Goal: Transaction & Acquisition: Download file/media

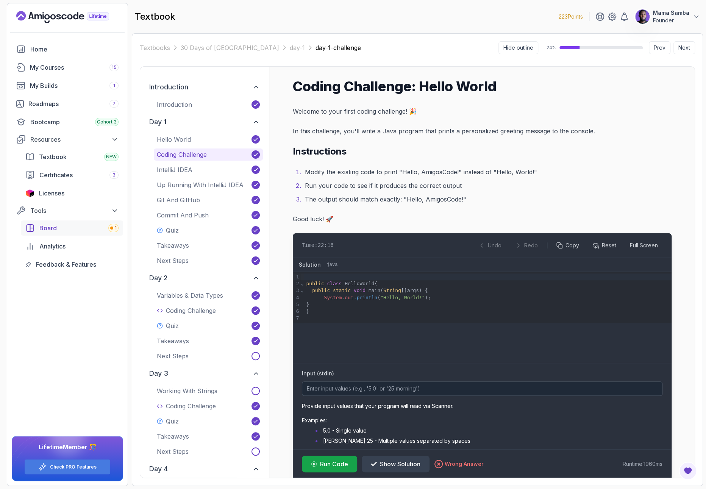
scroll to position [150, 0]
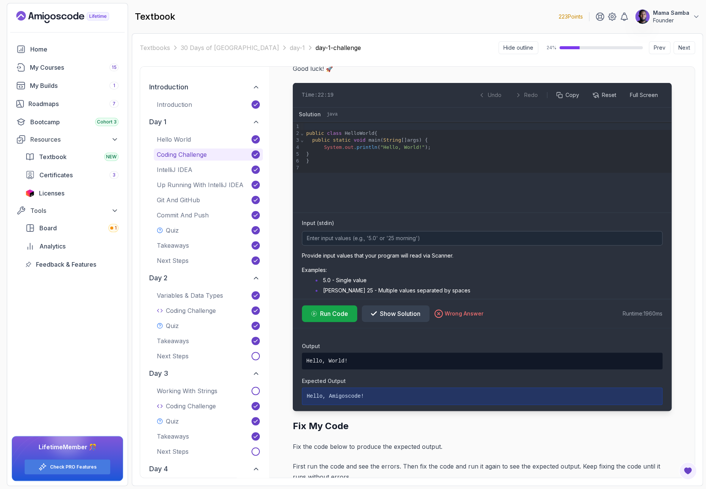
click at [50, 184] on div "Textbook NEW Certificates 3 Licenses" at bounding box center [72, 175] width 102 height 52
click at [51, 189] on span "Licenses" at bounding box center [51, 193] width 25 height 9
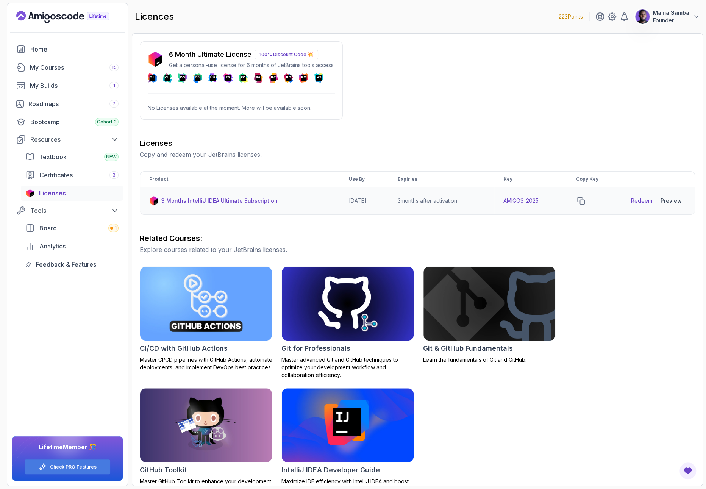
click at [674, 199] on div "Preview" at bounding box center [671, 201] width 21 height 8
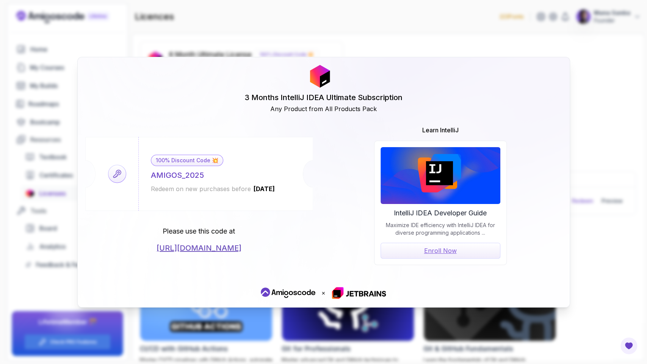
click at [169, 173] on div "AMIGOS_2025" at bounding box center [177, 175] width 53 height 11
click at [218, 179] on div "100% Discount Code 💥 AMIGOS_2025 Redeem on new purchases before 2026-06-12" at bounding box center [212, 174] width 149 height 74
click at [205, 44] on div "3 Months IntelliJ IDEA Ultimate Subscription Any Product from All Products Pack…" at bounding box center [323, 182] width 647 height 364
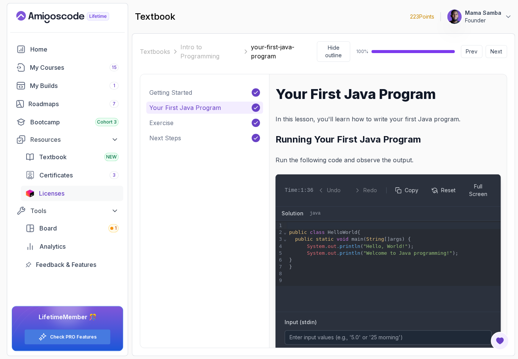
click at [47, 189] on span "Licenses" at bounding box center [51, 193] width 25 height 9
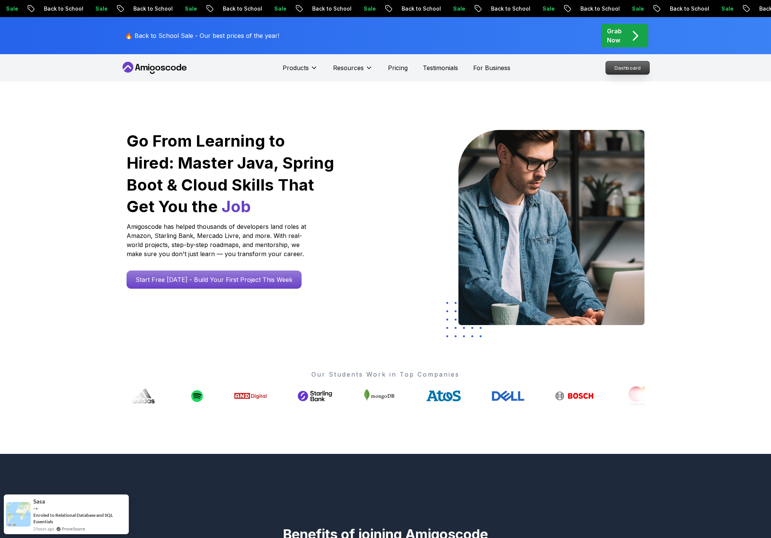
click at [514, 64] on p "Dashboard" at bounding box center [628, 67] width 44 height 13
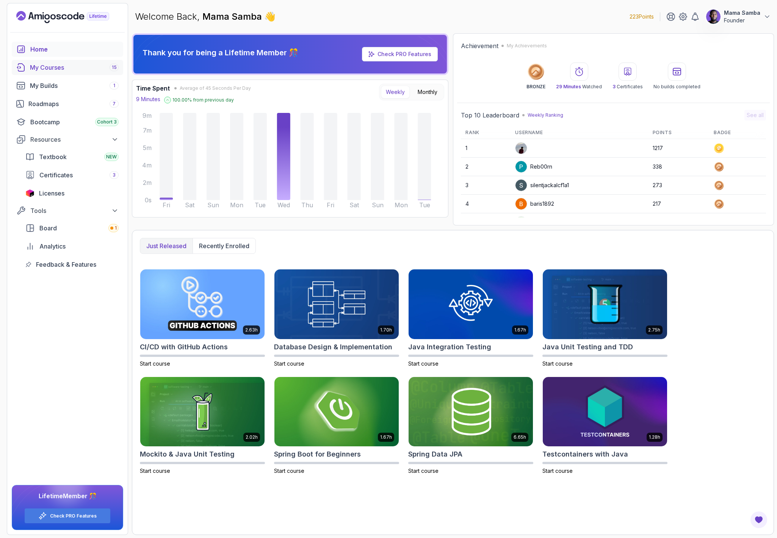
click at [47, 72] on div "My Courses 15" at bounding box center [74, 67] width 89 height 9
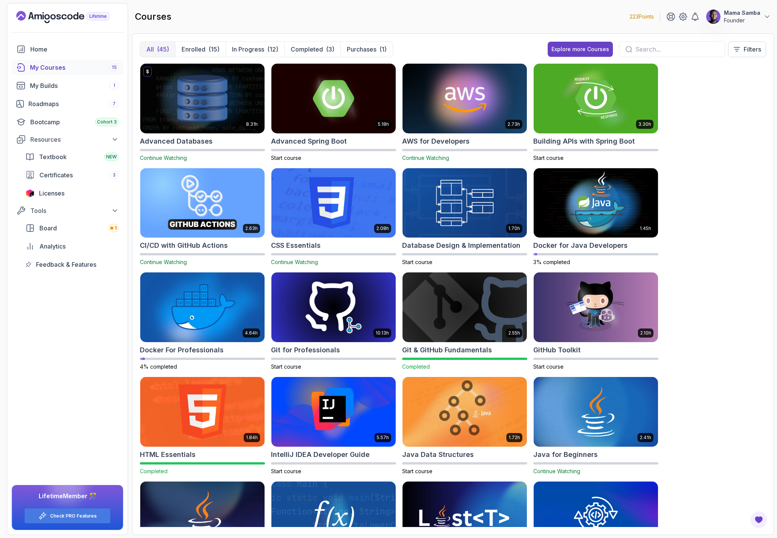
click at [83, 340] on div "Home My Courses 15 My Builds 1 Roadmaps 7 Bootcamp Cohort 3 Resources Textbook …" at bounding box center [67, 288] width 121 height 493
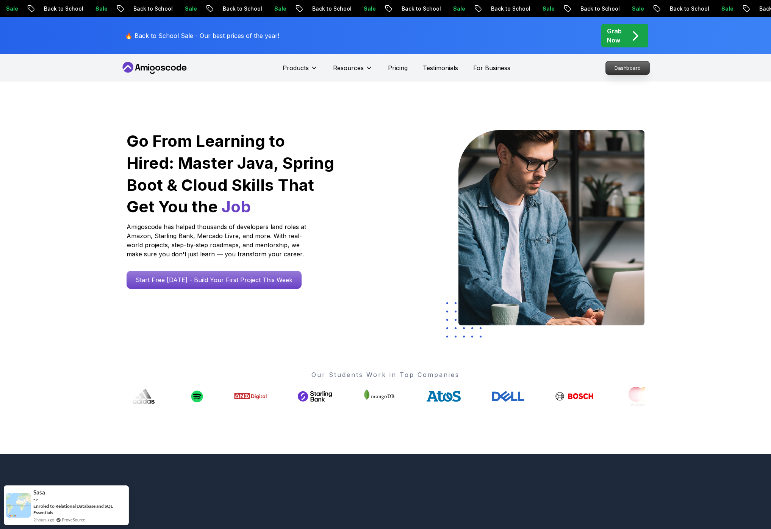
click at [634, 69] on p "Dashboard" at bounding box center [628, 67] width 44 height 13
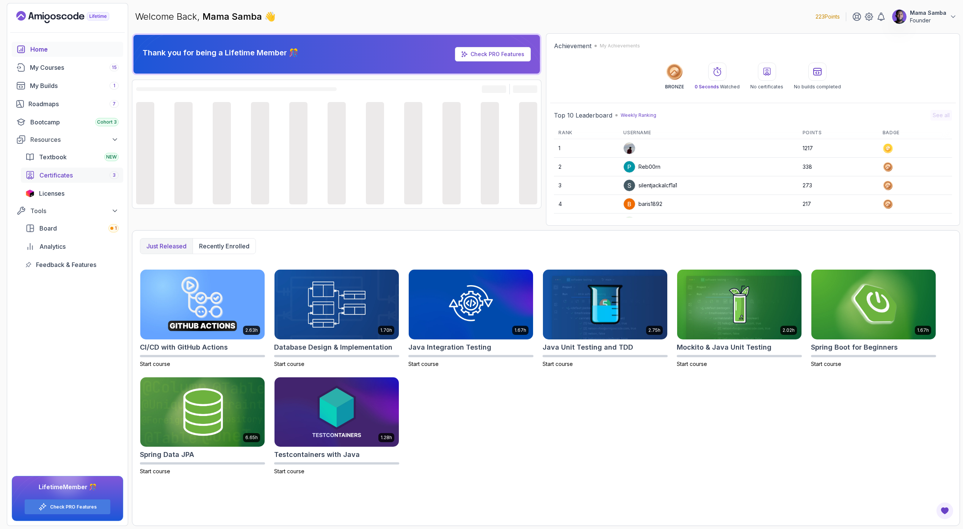
click at [57, 176] on span "Certificates" at bounding box center [55, 175] width 33 height 9
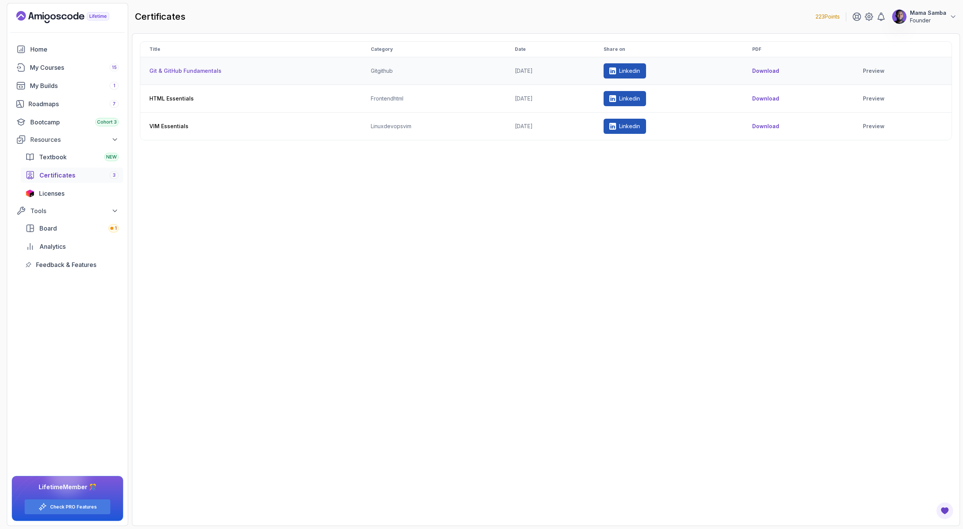
click at [771, 71] on button "Download" at bounding box center [765, 71] width 27 height 8
